Goal: Navigation & Orientation: Find specific page/section

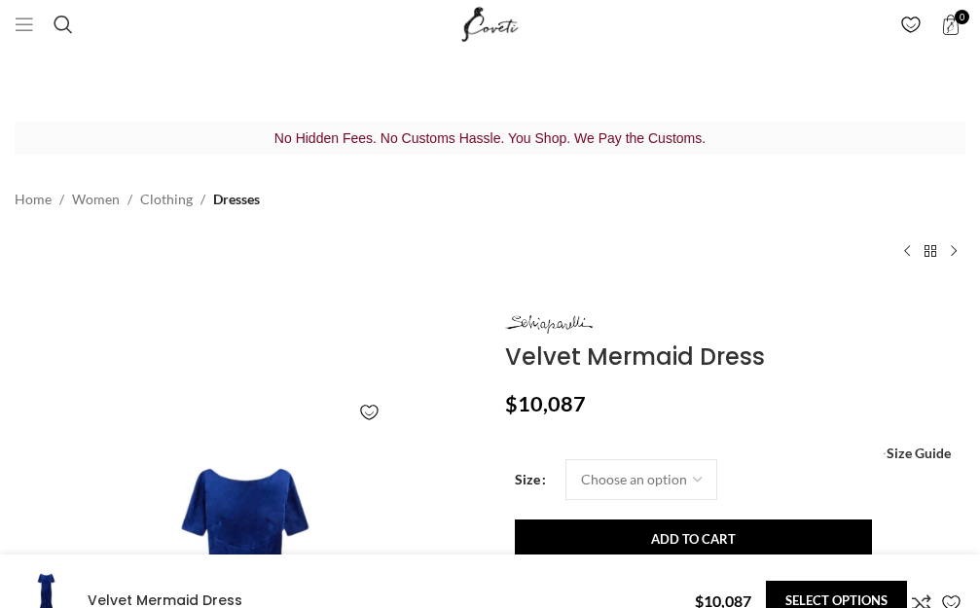
click at [17, 15] on span "Open mobile menu" at bounding box center [24, 24] width 19 height 19
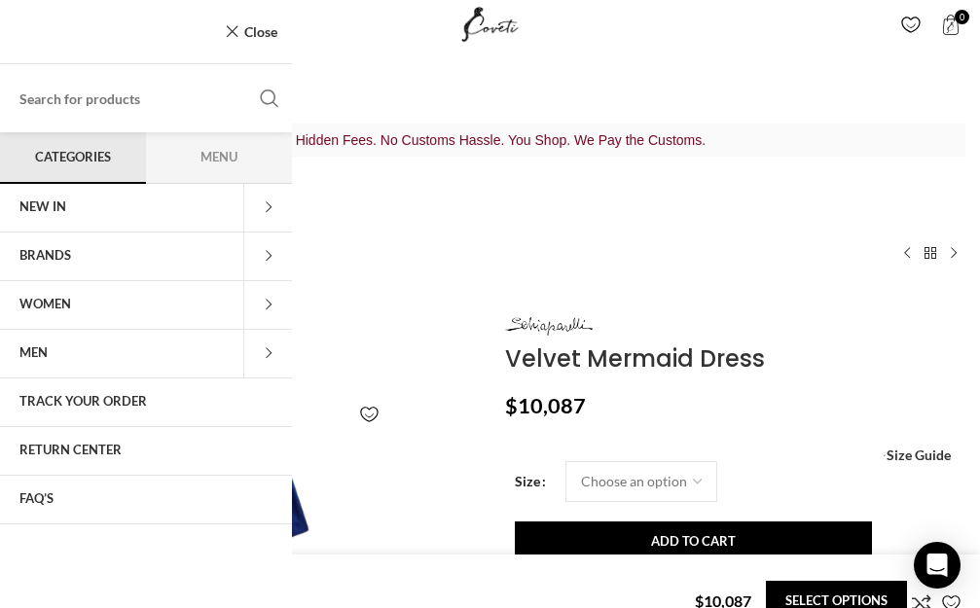
click at [54, 213] on span "NEW IN" at bounding box center [42, 207] width 47 height 16
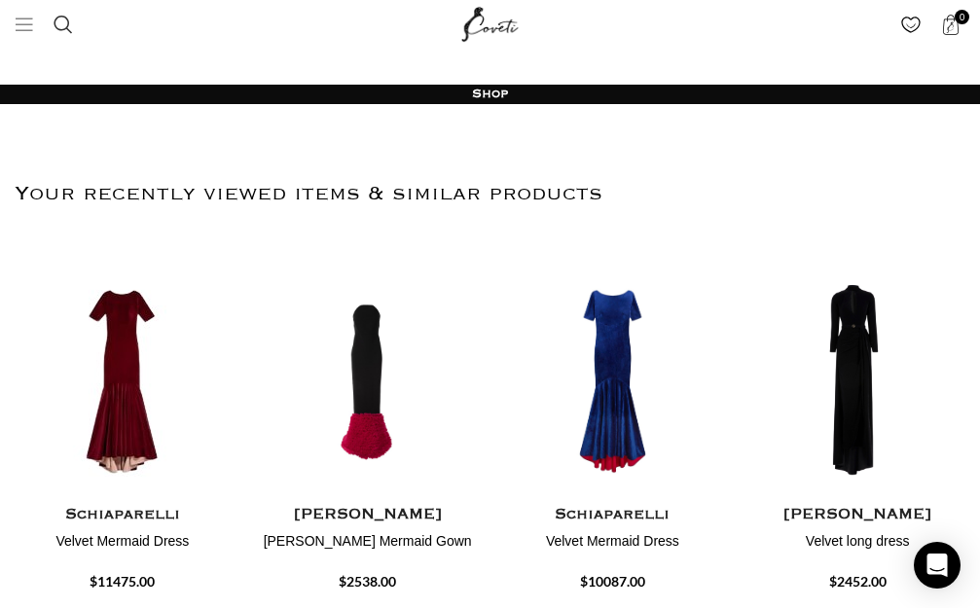
click at [20, 29] on span "Open mobile menu" at bounding box center [24, 24] width 19 height 19
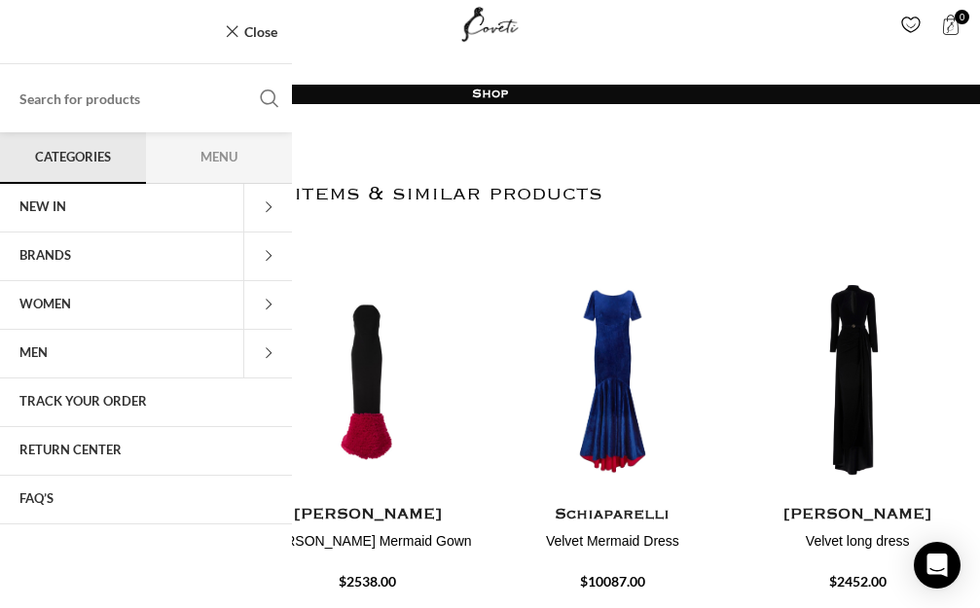
click at [54, 200] on span "NEW IN" at bounding box center [42, 207] width 47 height 16
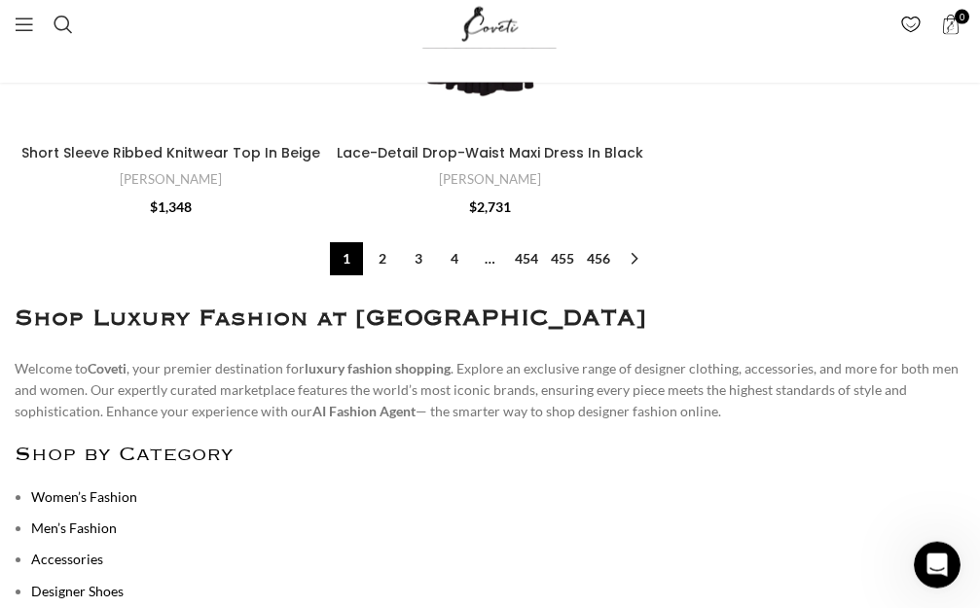
scroll to position [11580, 0]
